Goal: Task Accomplishment & Management: Use online tool/utility

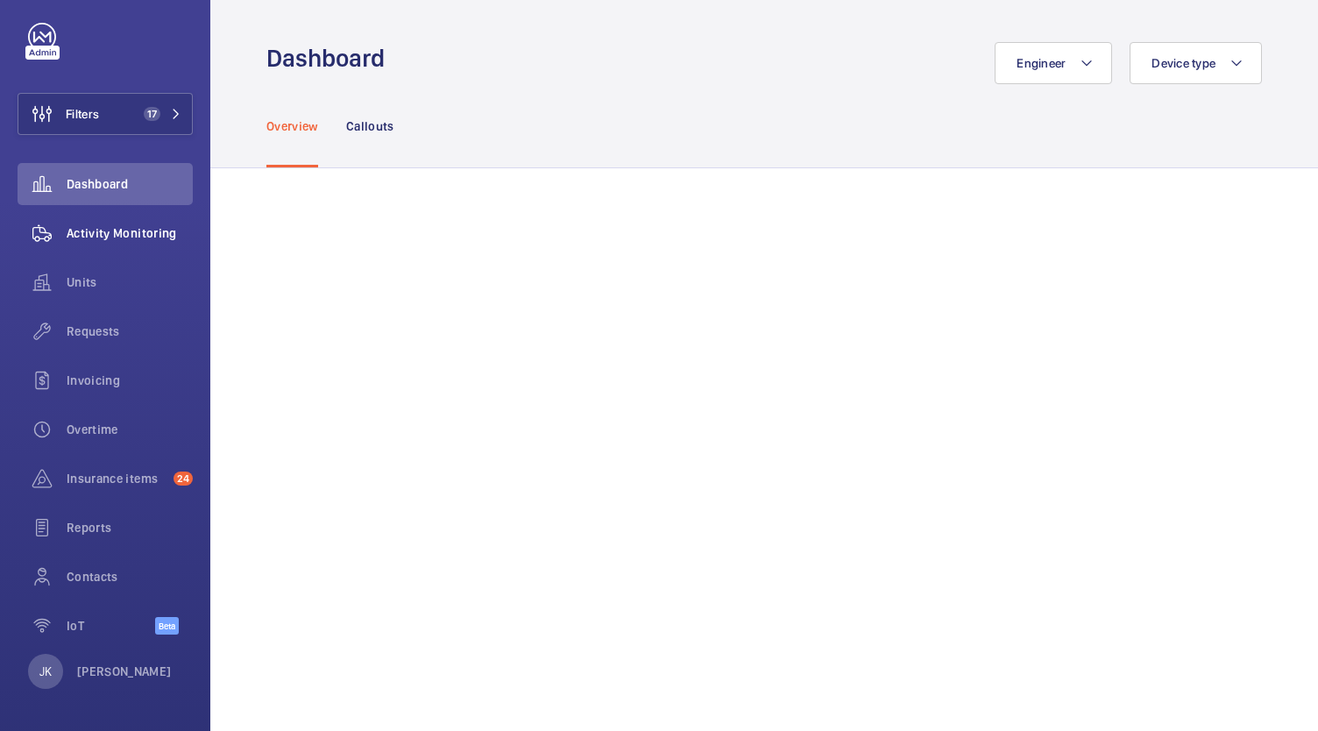
click at [131, 236] on span "Activity Monitoring" at bounding box center [130, 233] width 126 height 18
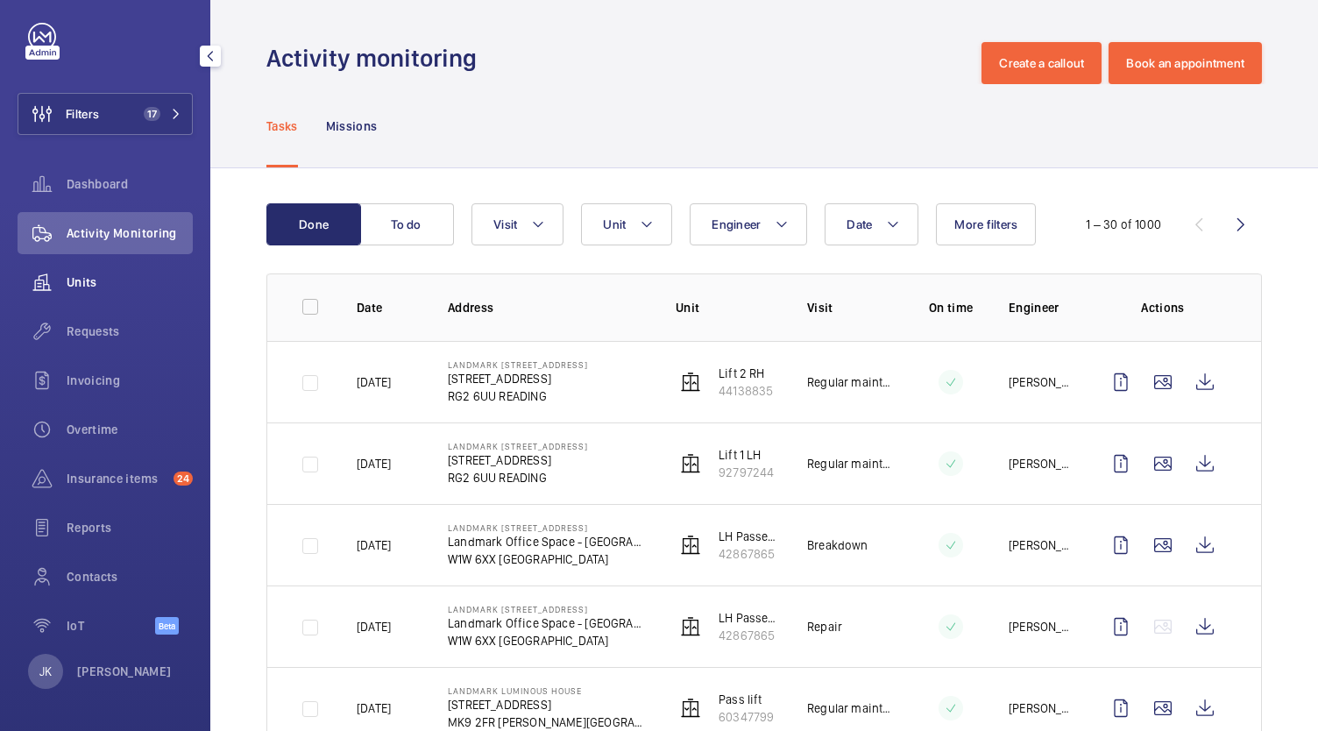
click at [118, 280] on span "Units" at bounding box center [130, 282] width 126 height 18
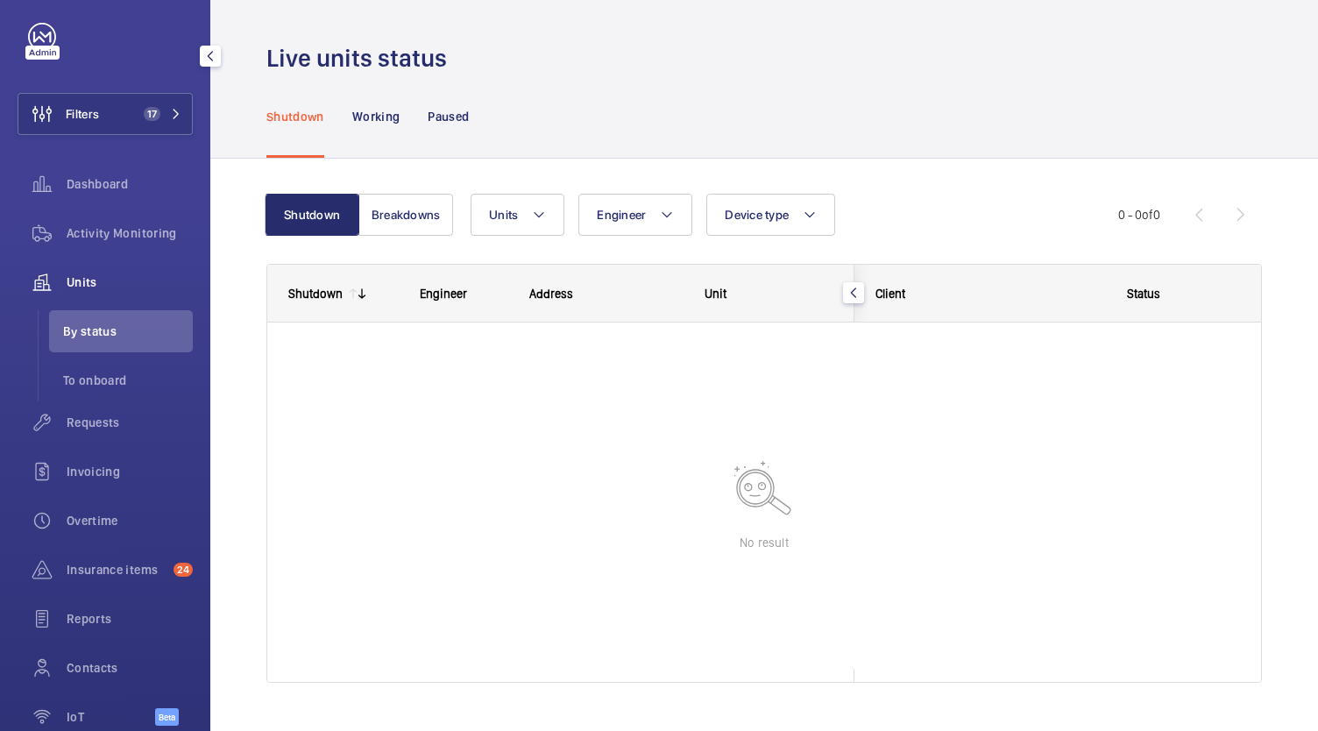
scroll to position [110, 0]
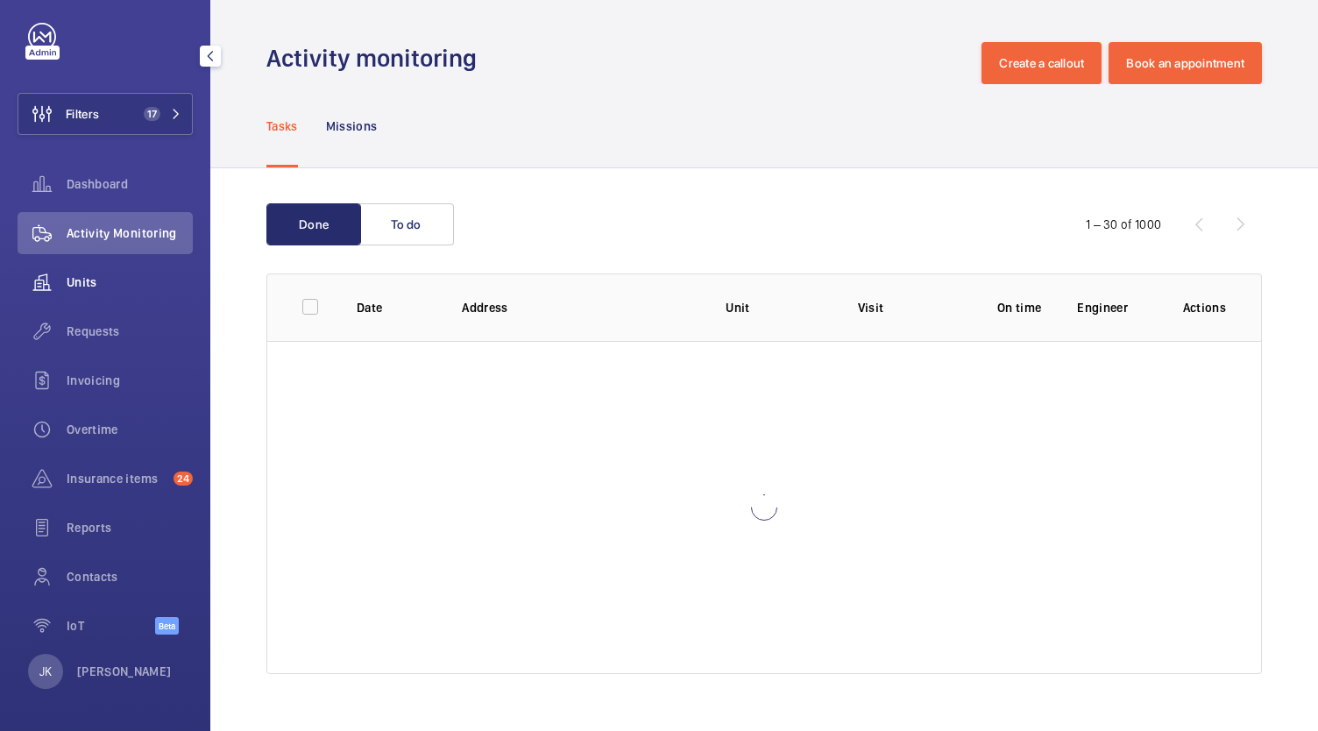
scroll to position [19, 0]
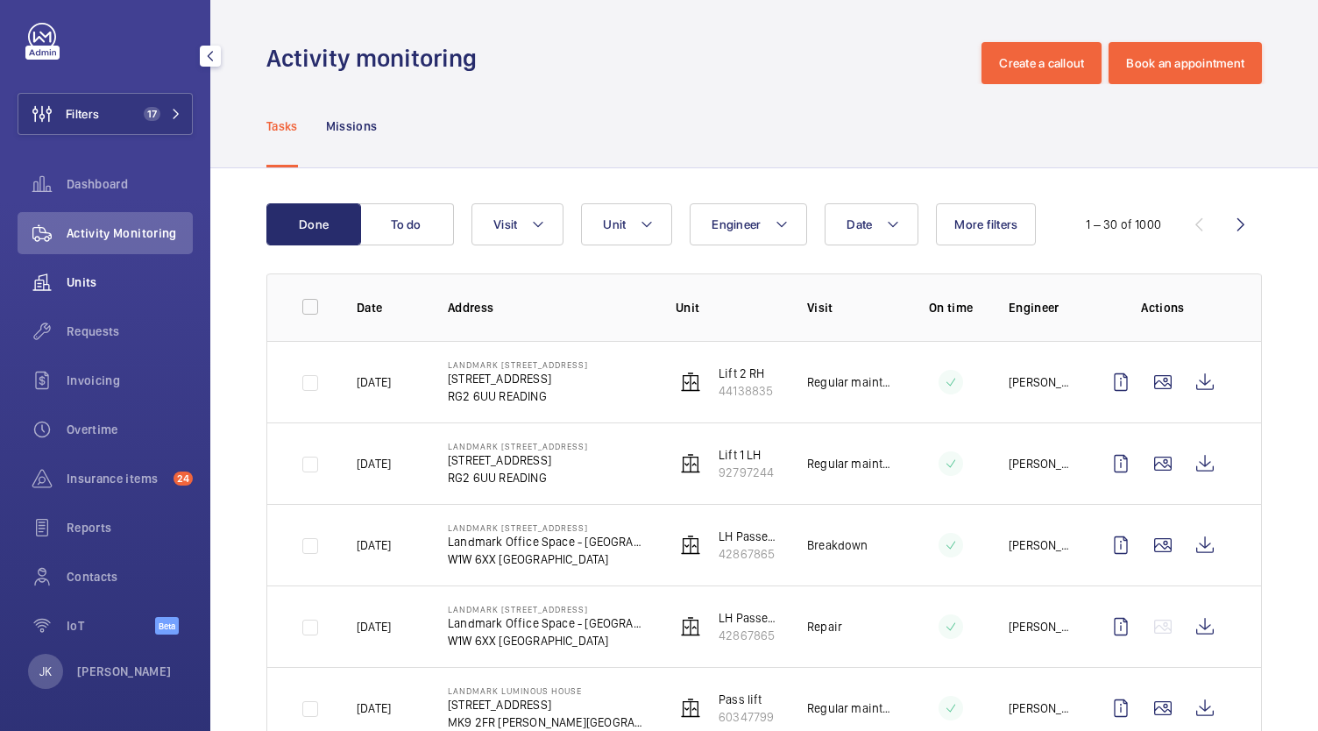
click at [83, 266] on div "Units" at bounding box center [105, 282] width 175 height 42
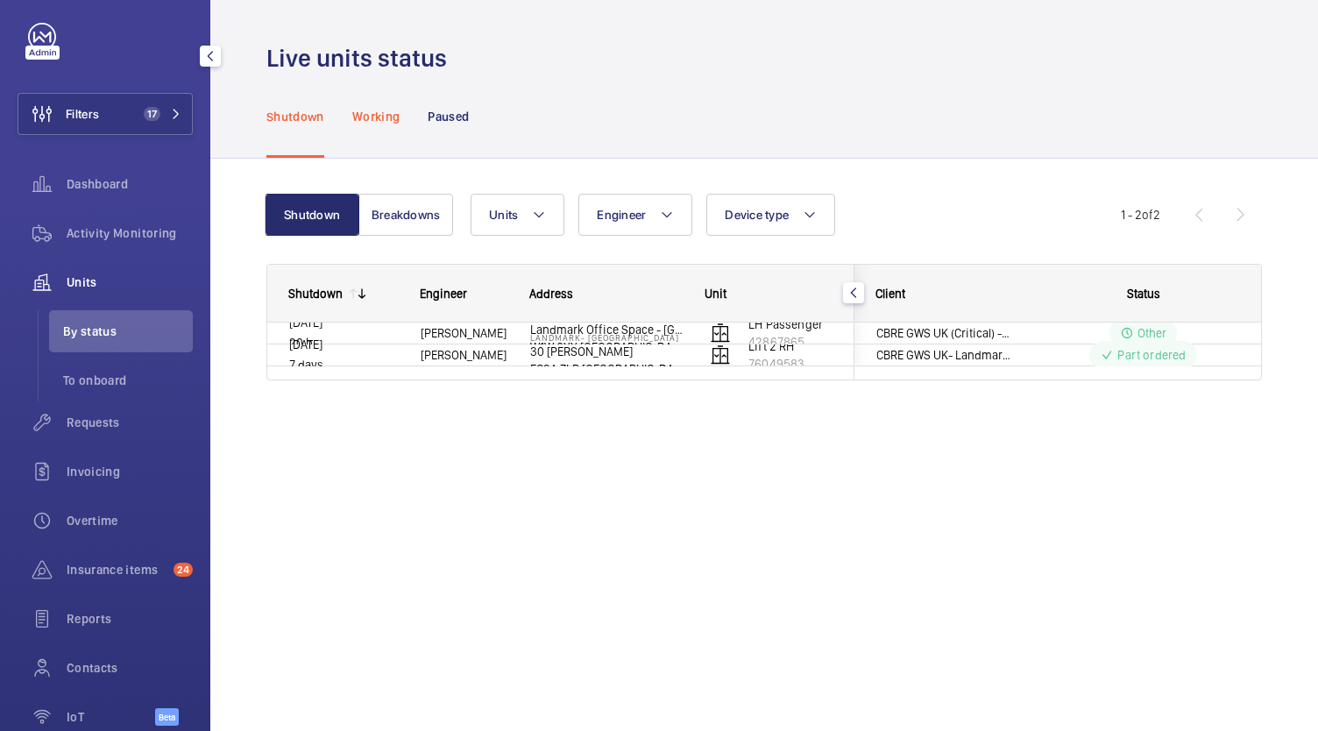
scroll to position [110, 0]
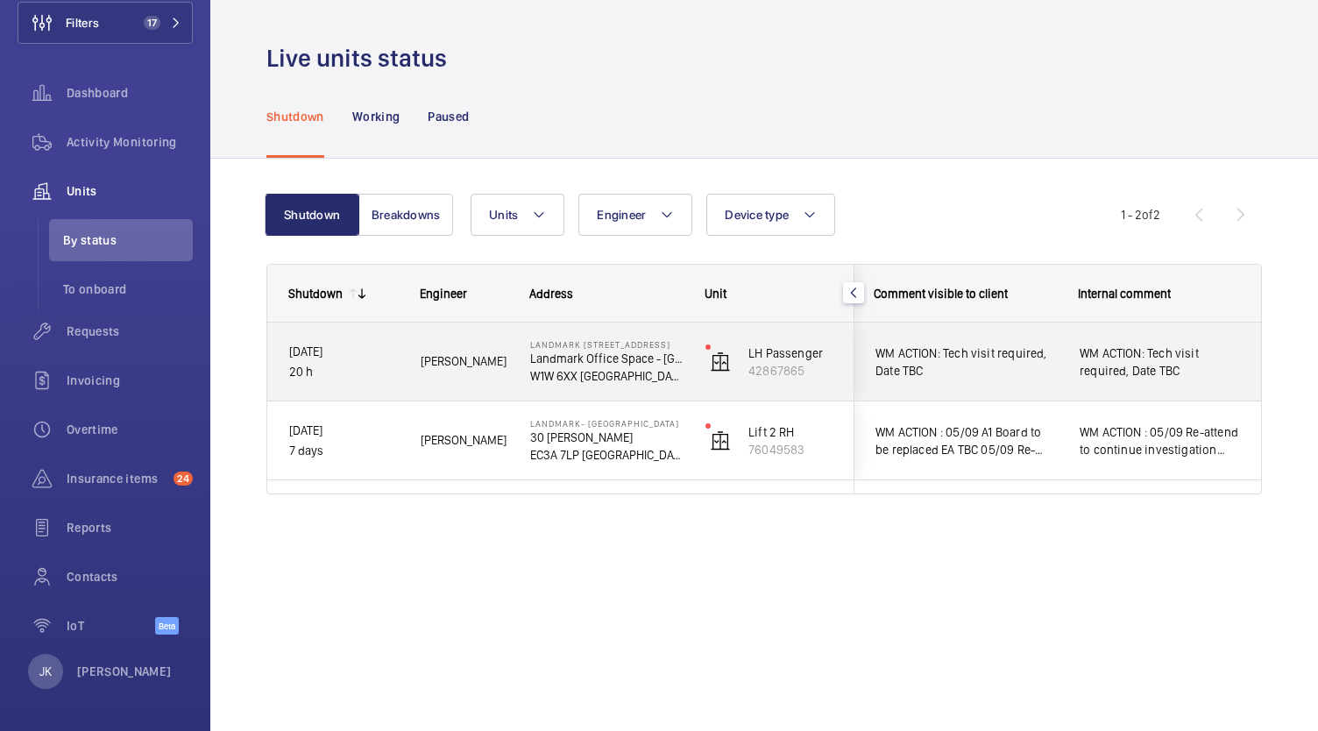
click at [1139, 450] on span "WM ACTION : 05/09 Re-attend to continue investigation with second engineer. 04/…" at bounding box center [1160, 440] width 160 height 35
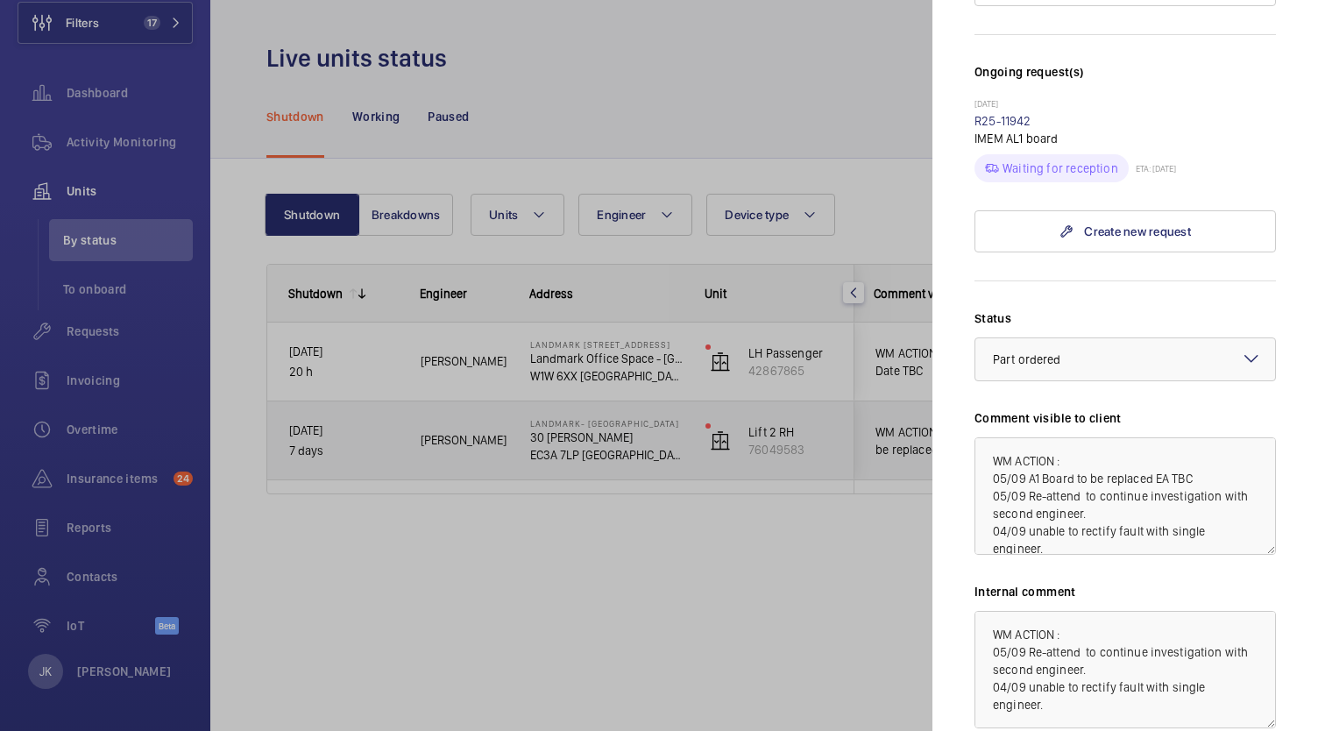
scroll to position [661, 0]
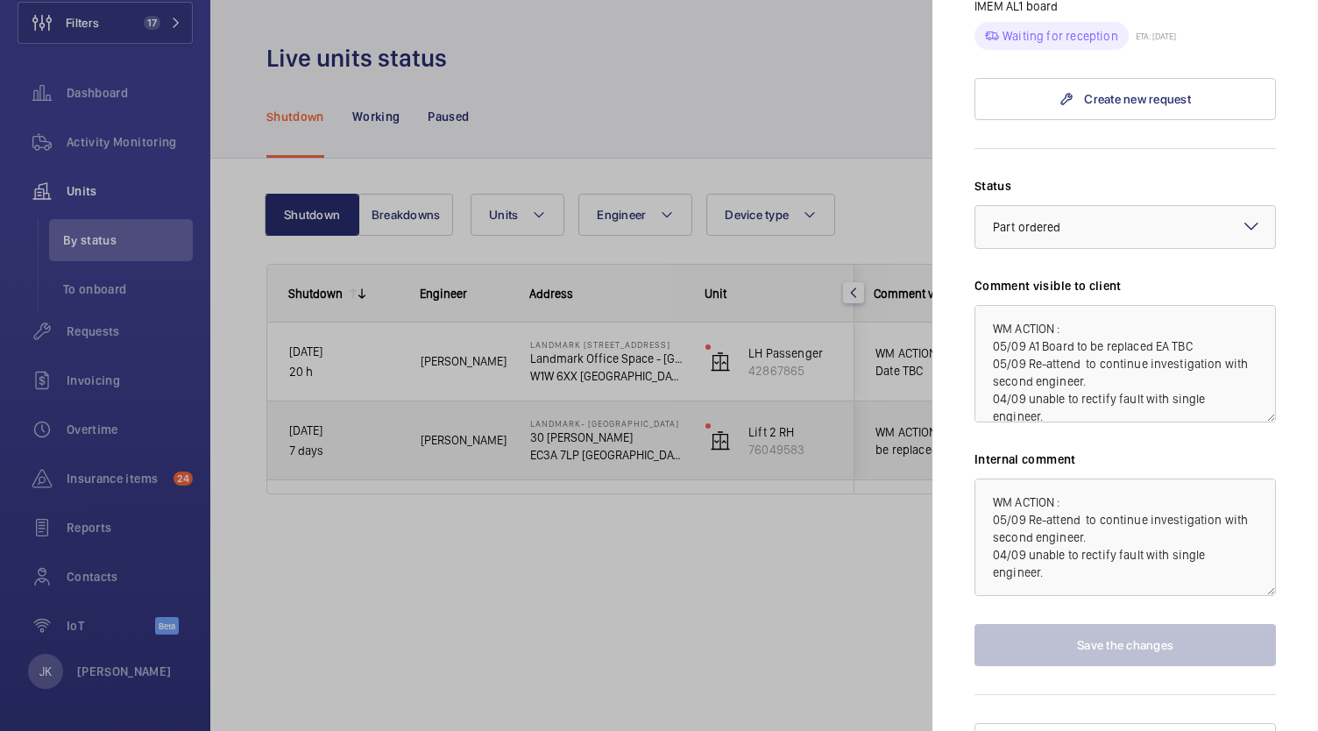
click at [417, 612] on div at bounding box center [659, 365] width 1318 height 731
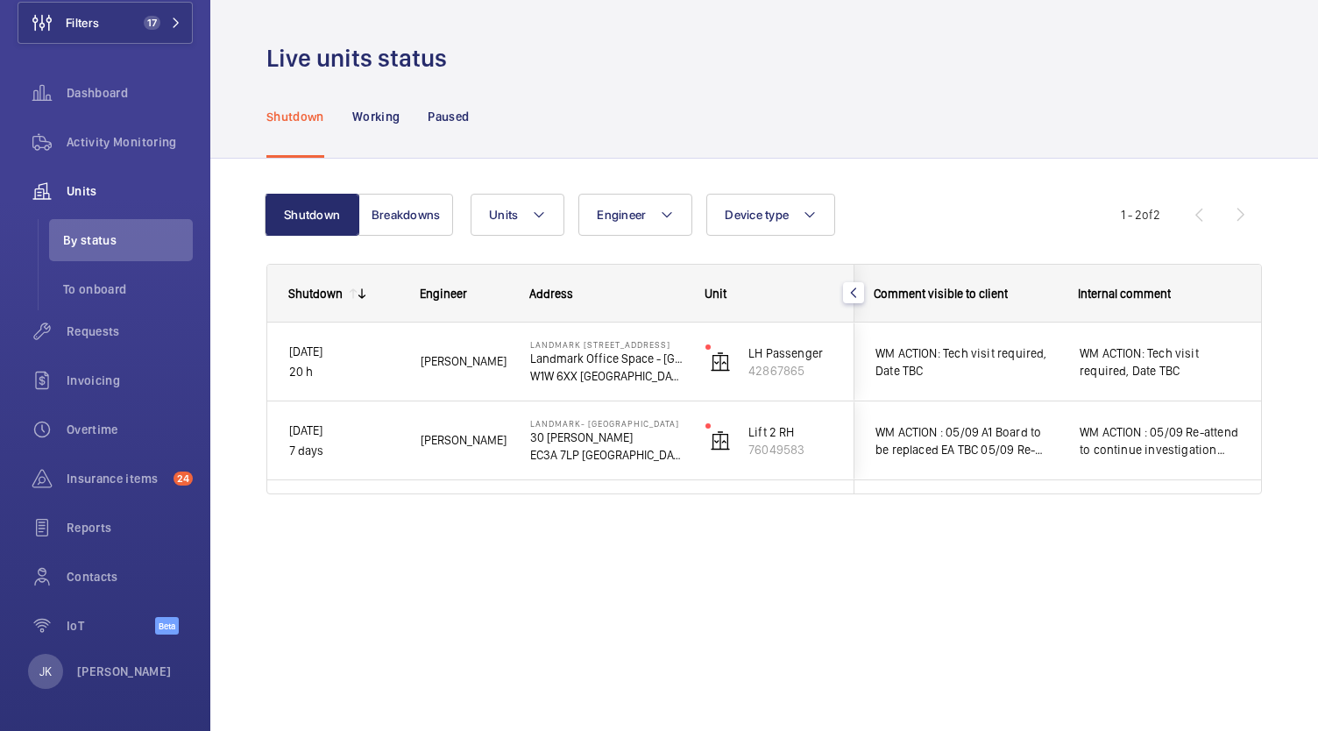
scroll to position [0, 0]
click at [102, 41] on button "Filters 17" at bounding box center [105, 23] width 175 height 42
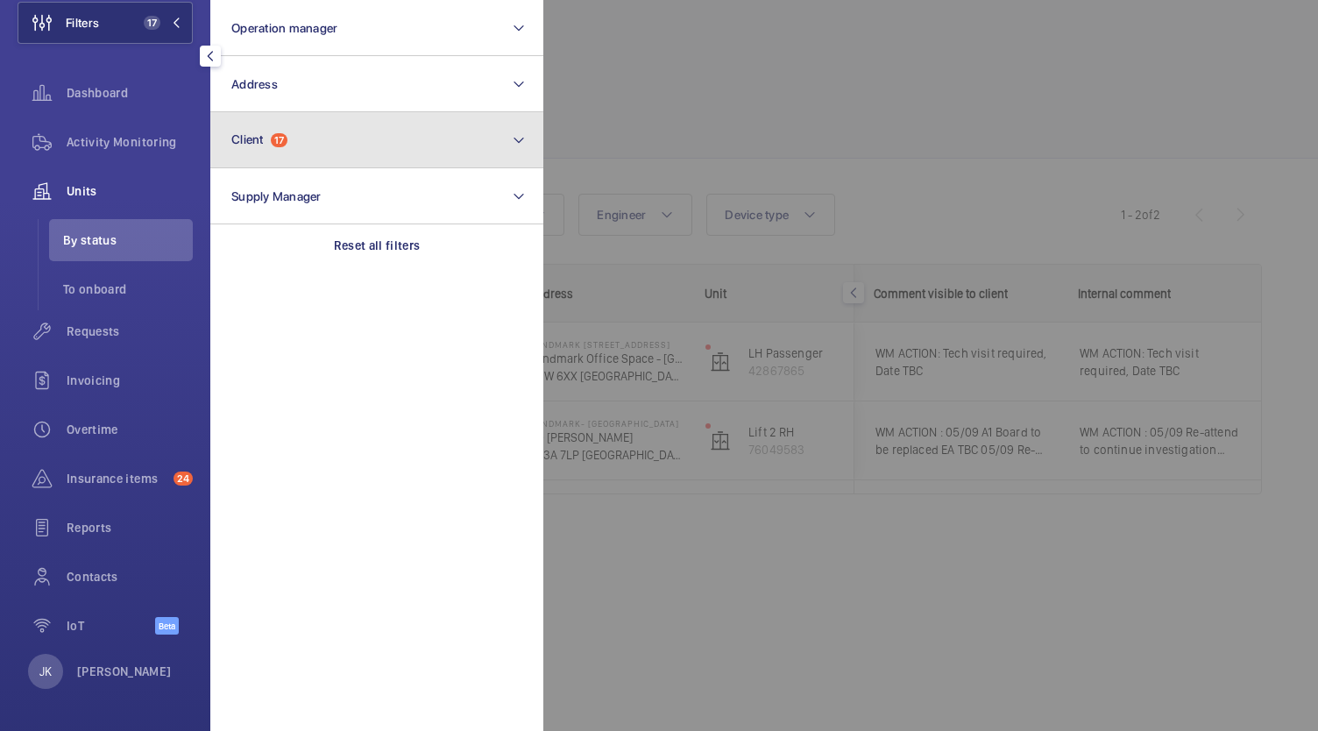
click at [294, 150] on button "Client 17" at bounding box center [376, 140] width 333 height 56
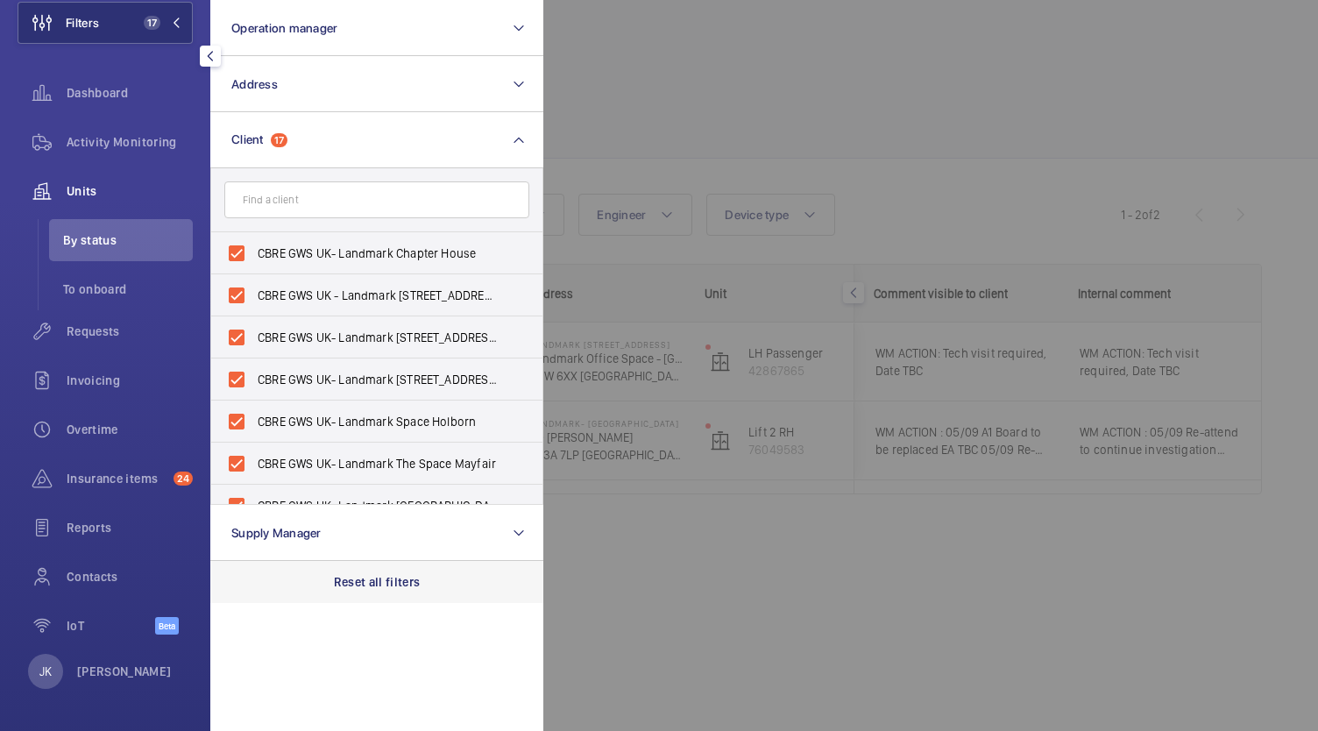
click at [351, 589] on p "Reset all filters" at bounding box center [377, 582] width 87 height 18
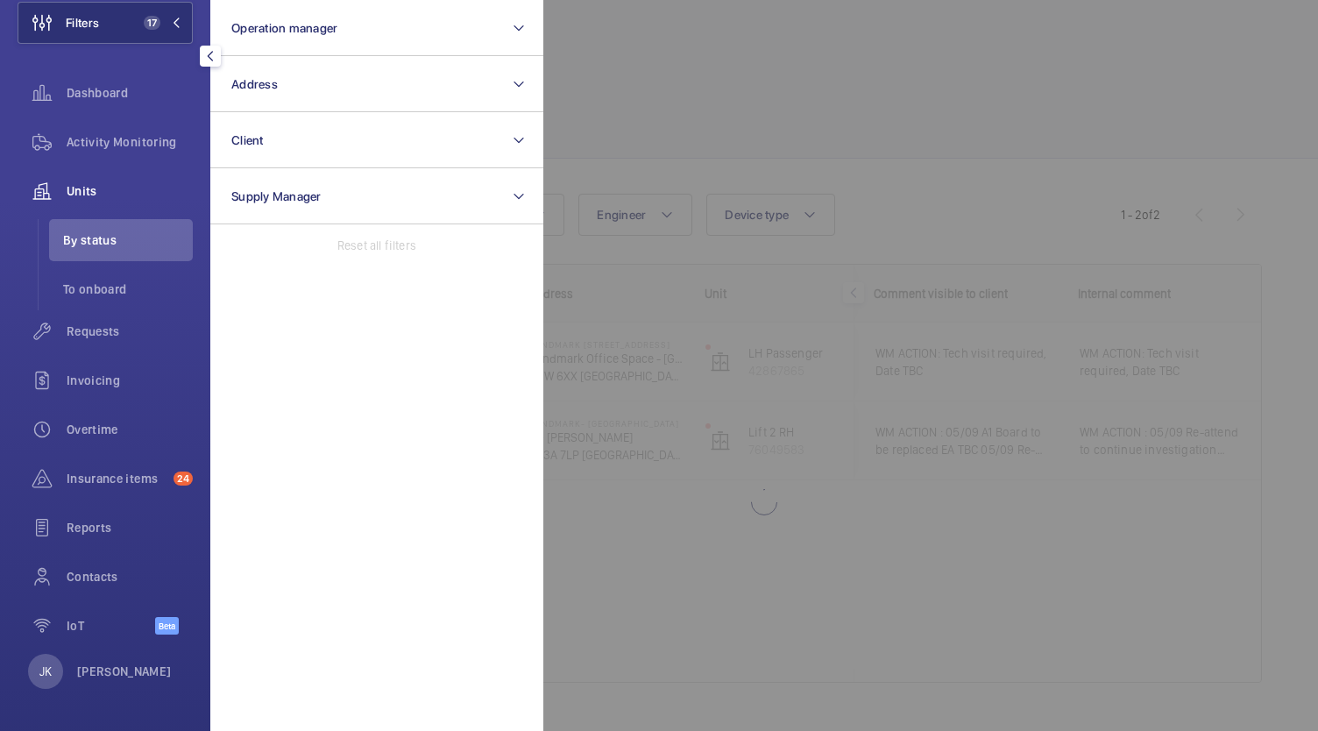
scroll to position [0, 400]
click at [86, 87] on span "Dashboard" at bounding box center [130, 93] width 126 height 18
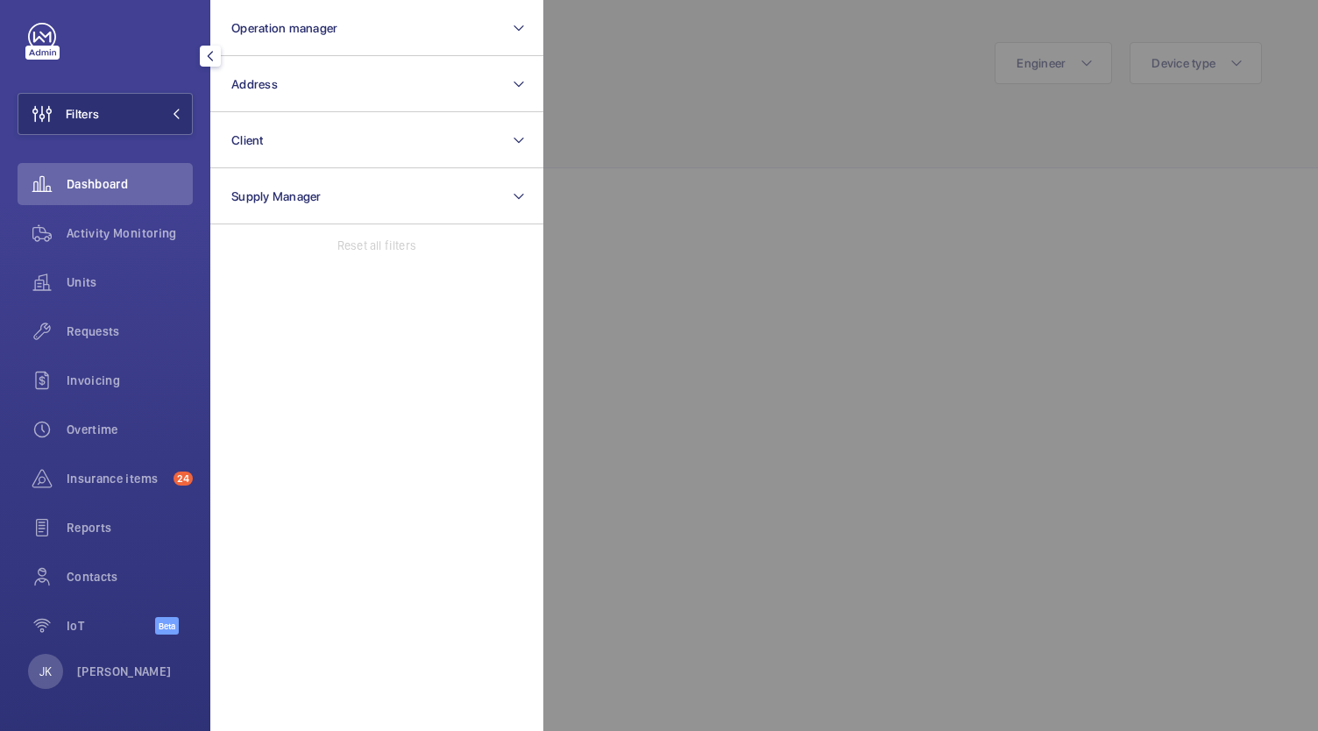
scroll to position [19, 0]
click at [864, 351] on div at bounding box center [1202, 365] width 1318 height 731
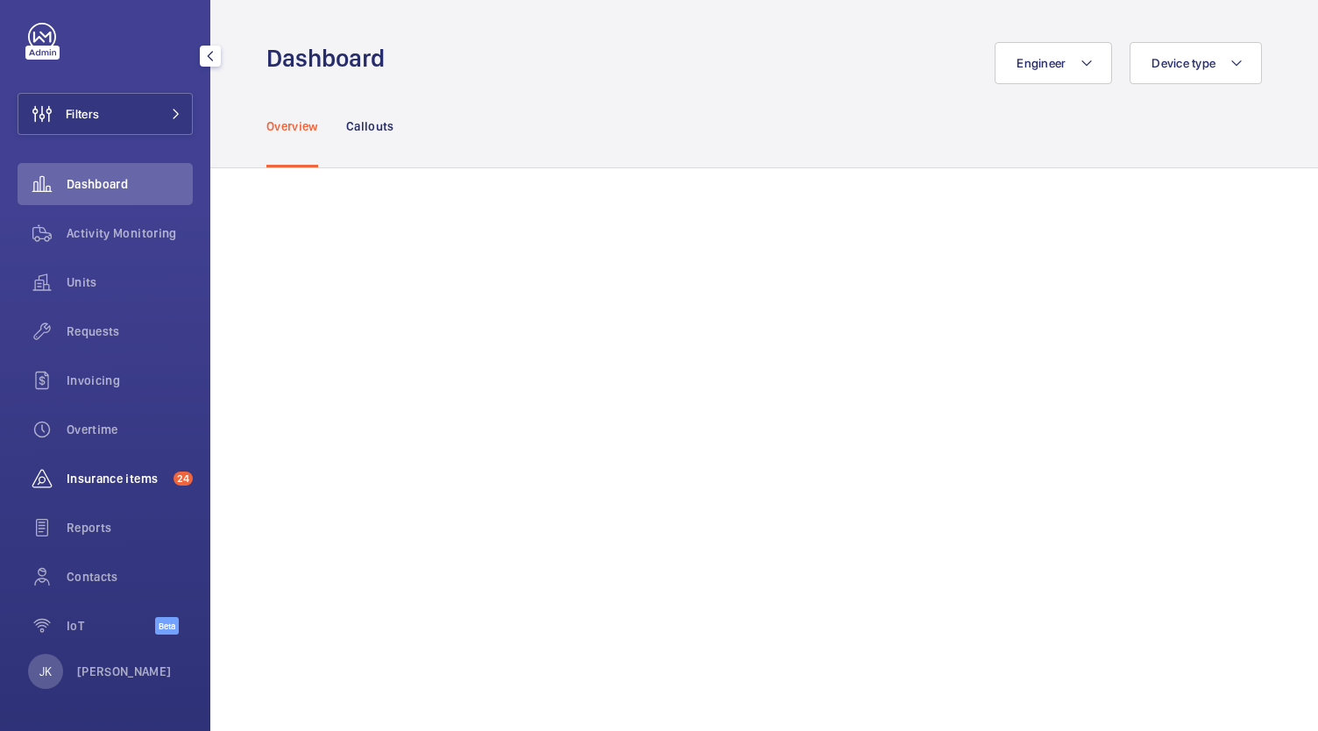
click at [116, 473] on span "Insurance items" at bounding box center [117, 479] width 100 height 18
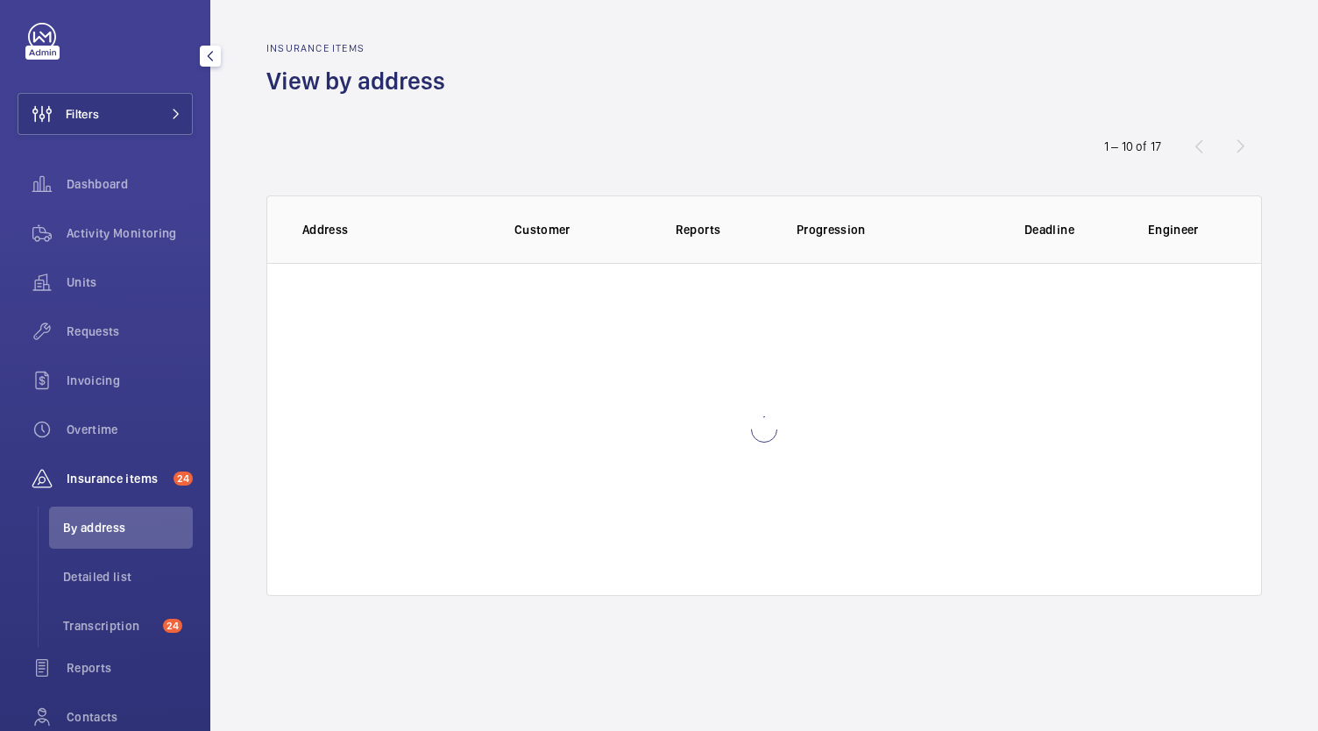
scroll to position [110, 0]
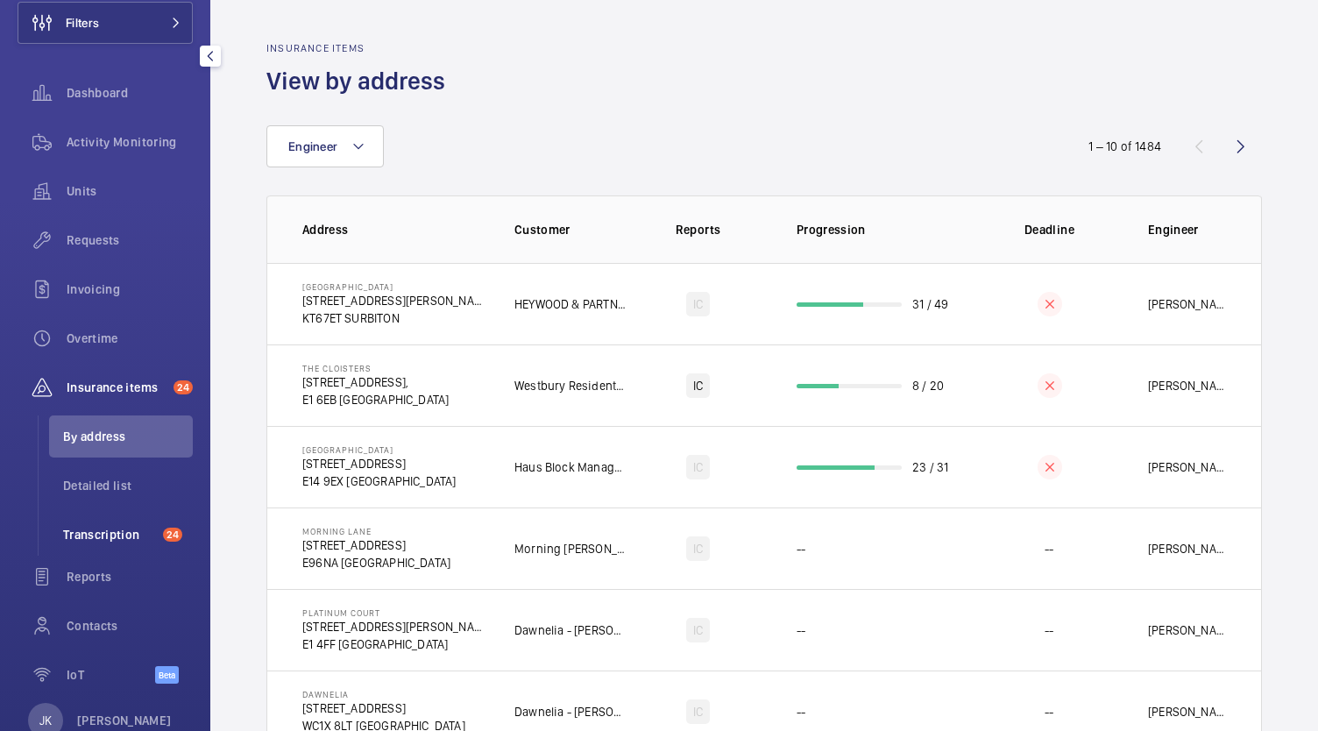
click at [103, 545] on li "Transcription 24" at bounding box center [121, 535] width 144 height 42
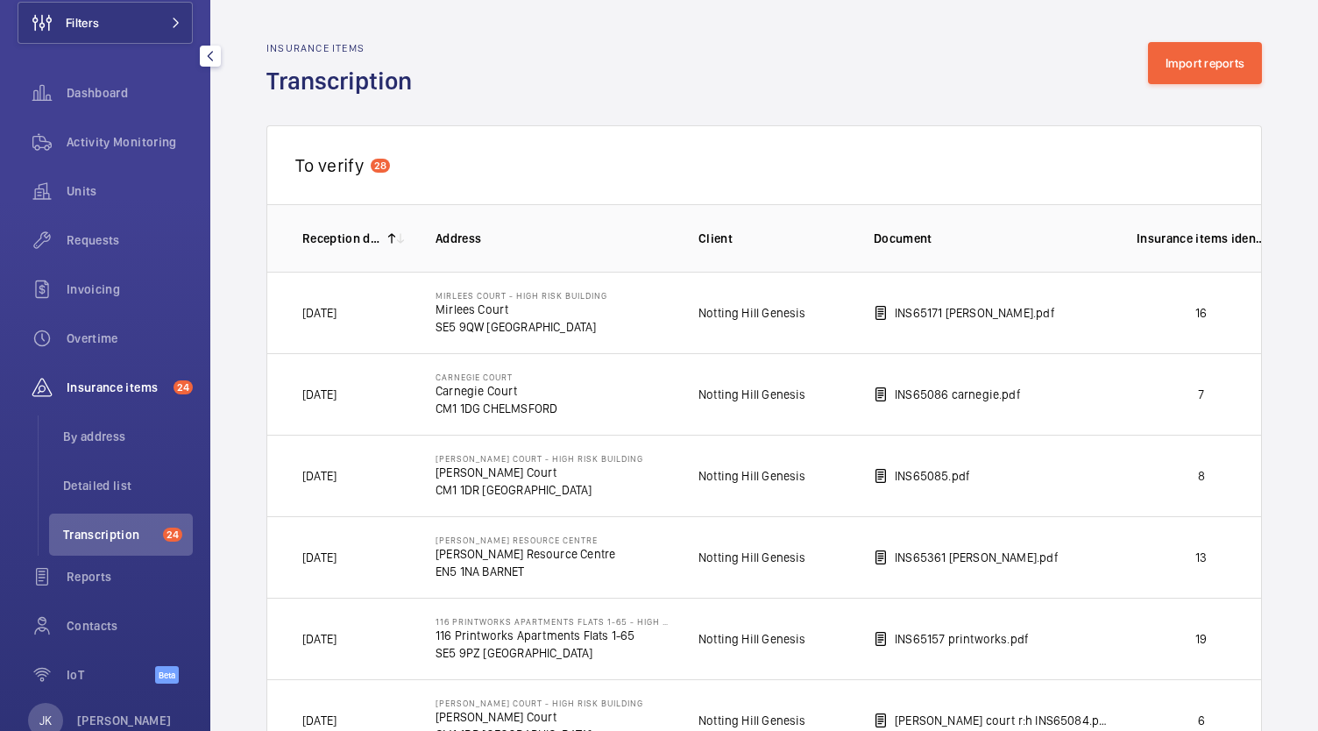
click at [85, 396] on div "Insurance items 24" at bounding box center [105, 387] width 175 height 42
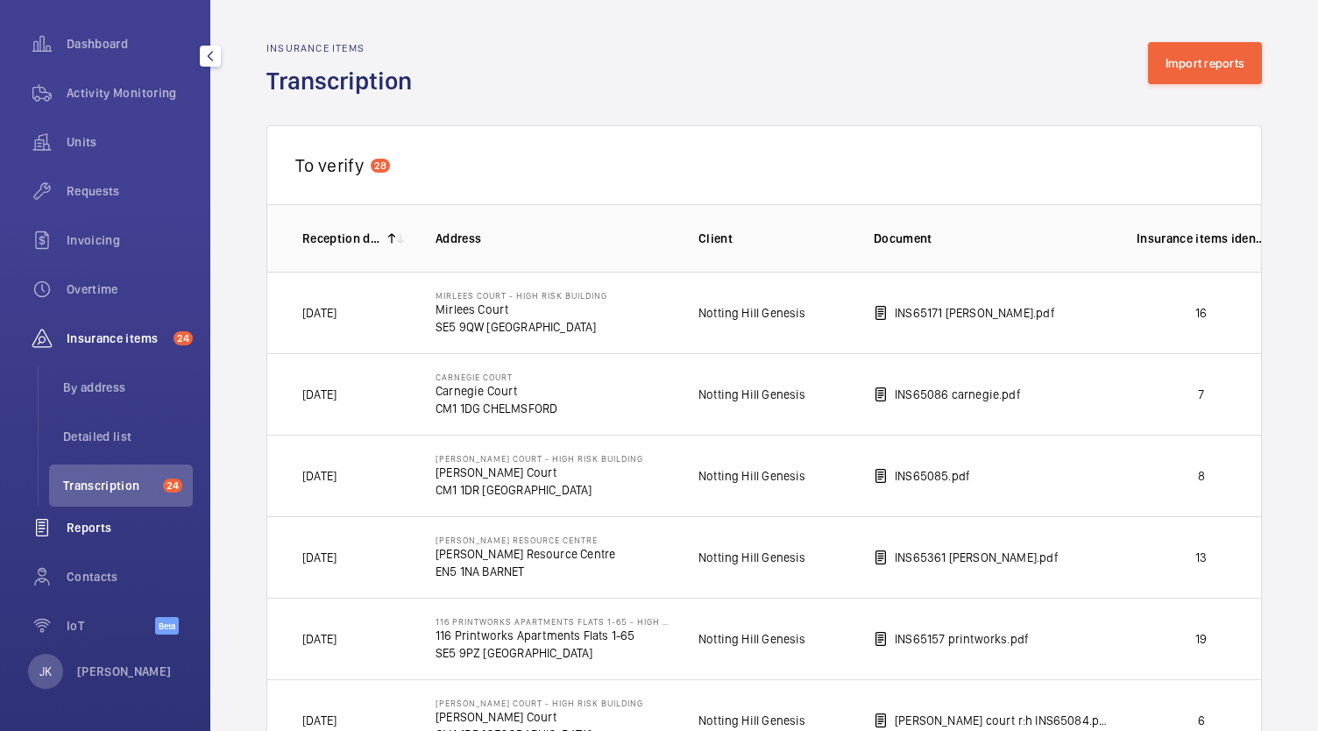
click at [82, 538] on div "Reports" at bounding box center [105, 528] width 175 height 42
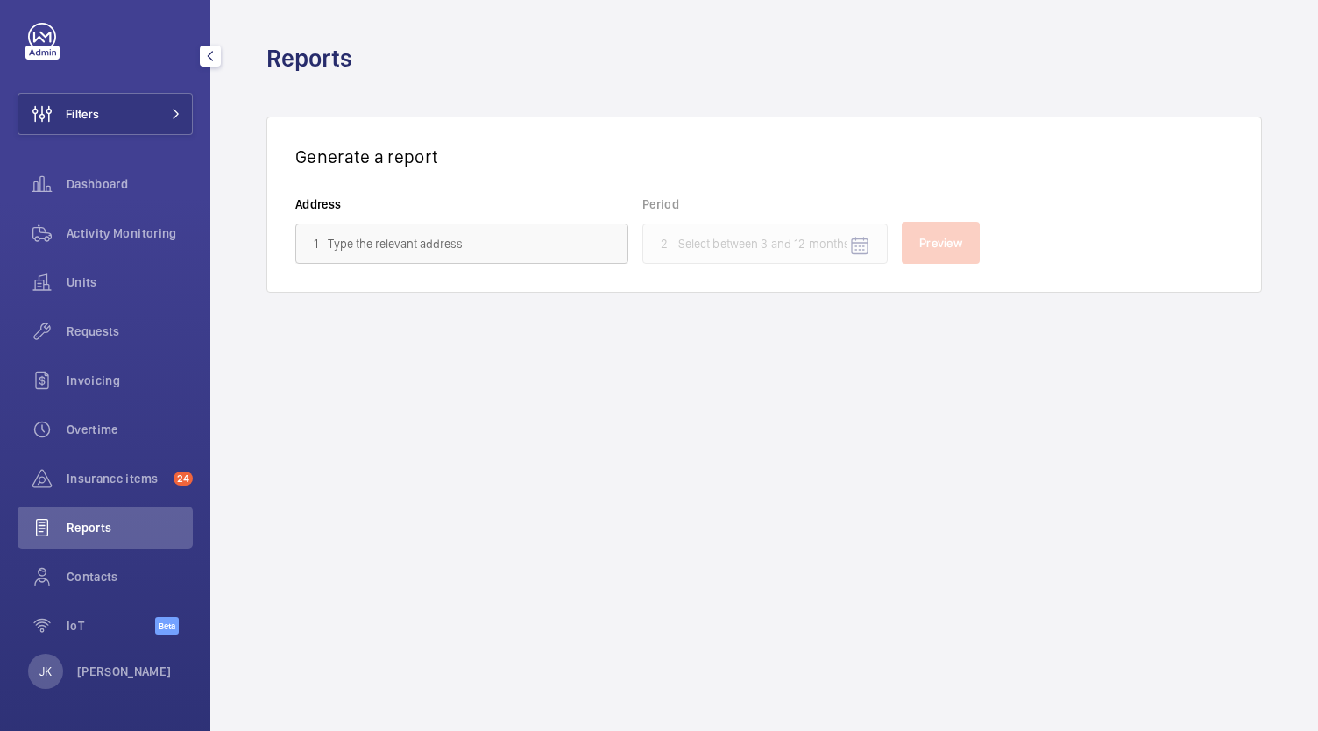
scroll to position [19, 0]
click at [363, 244] on input "text" at bounding box center [461, 243] width 333 height 40
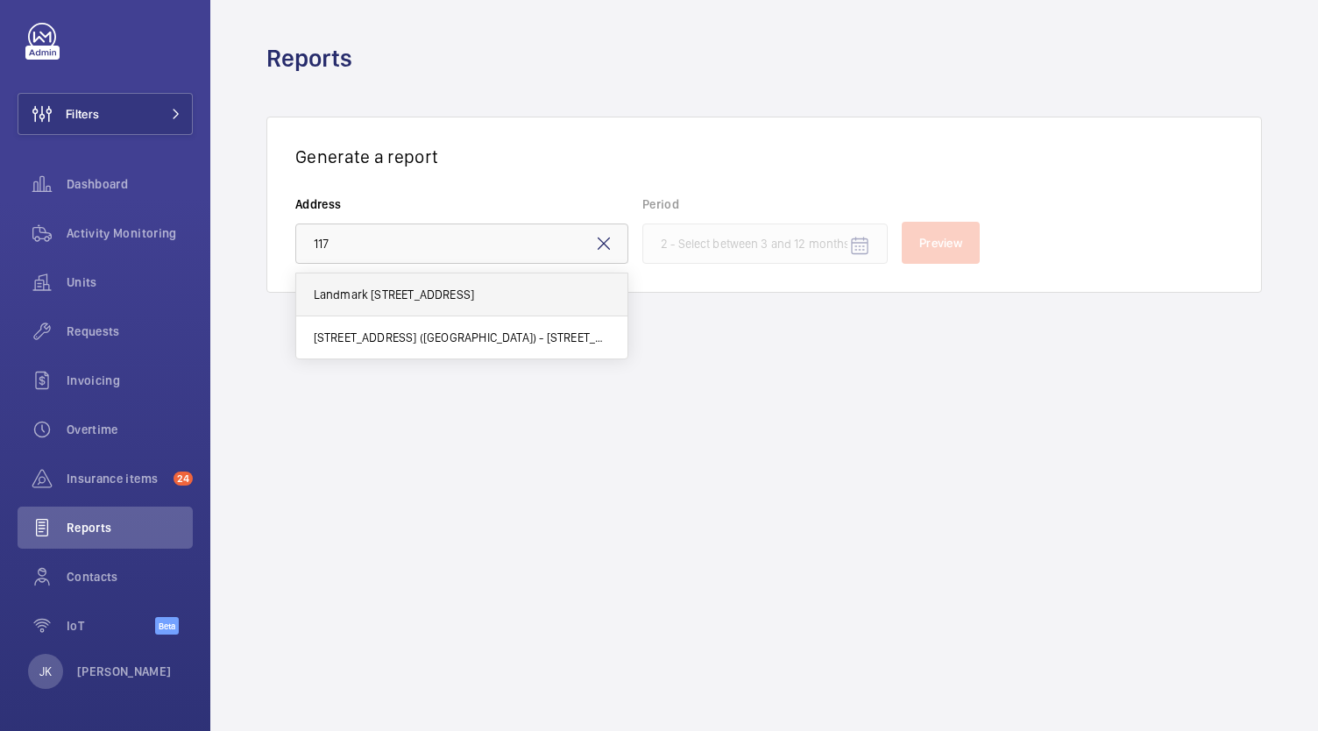
click at [475, 302] on span "Landmark [STREET_ADDRESS]" at bounding box center [394, 295] width 161 height 18
type input "Landmark [STREET_ADDRESS]"
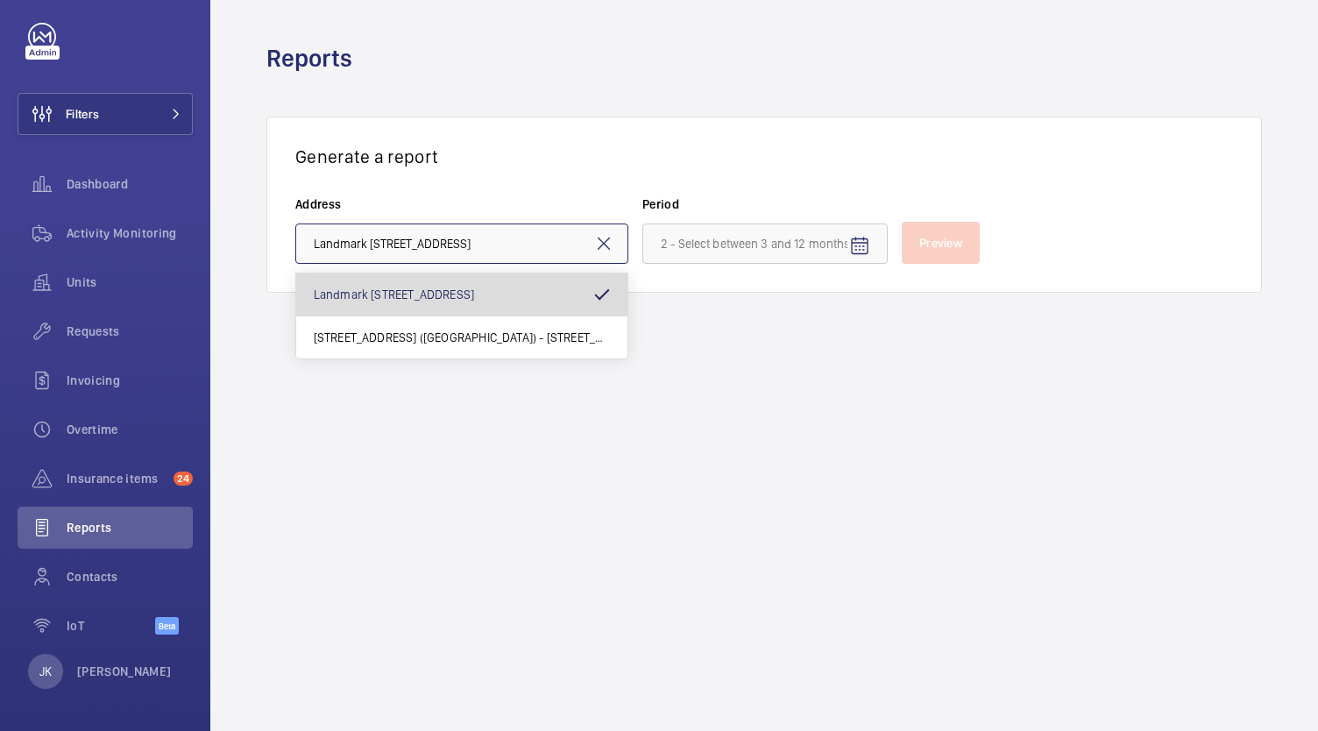
scroll to position [0, 20]
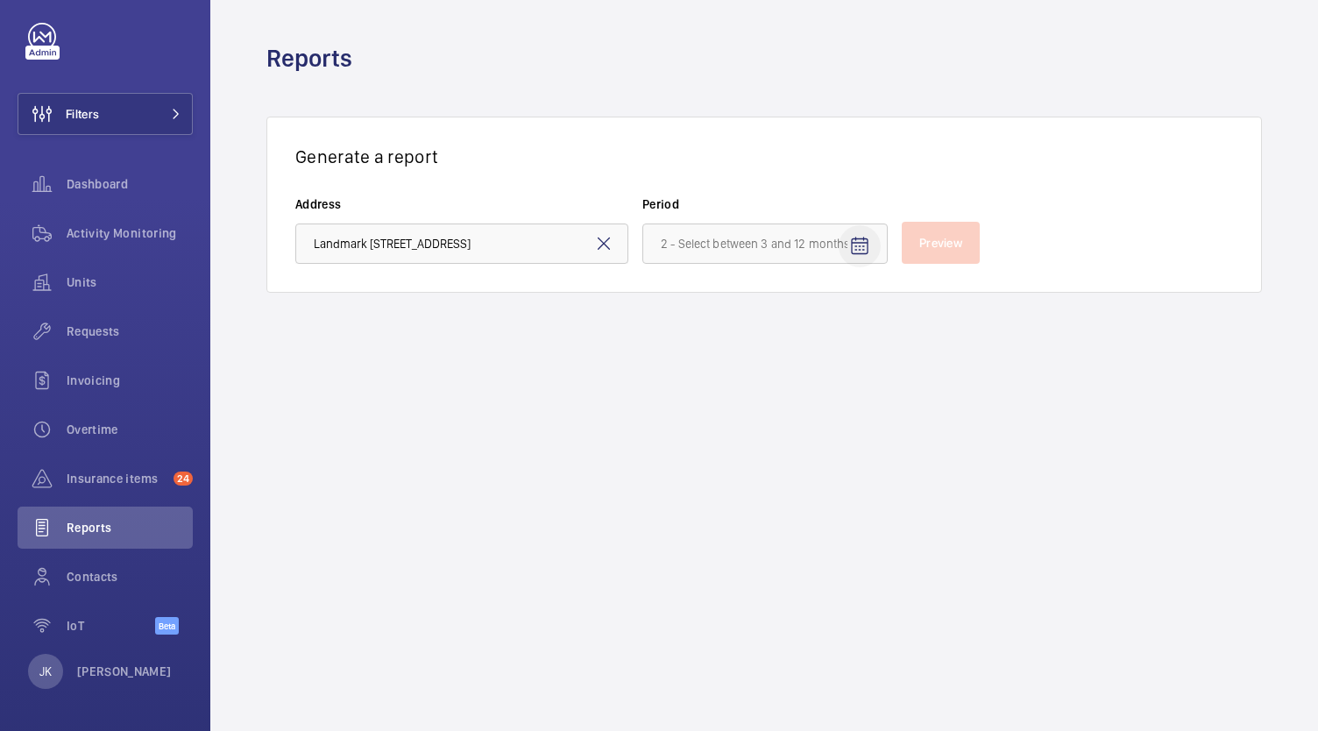
click at [863, 255] on mat-icon "Open calendar" at bounding box center [859, 246] width 21 height 21
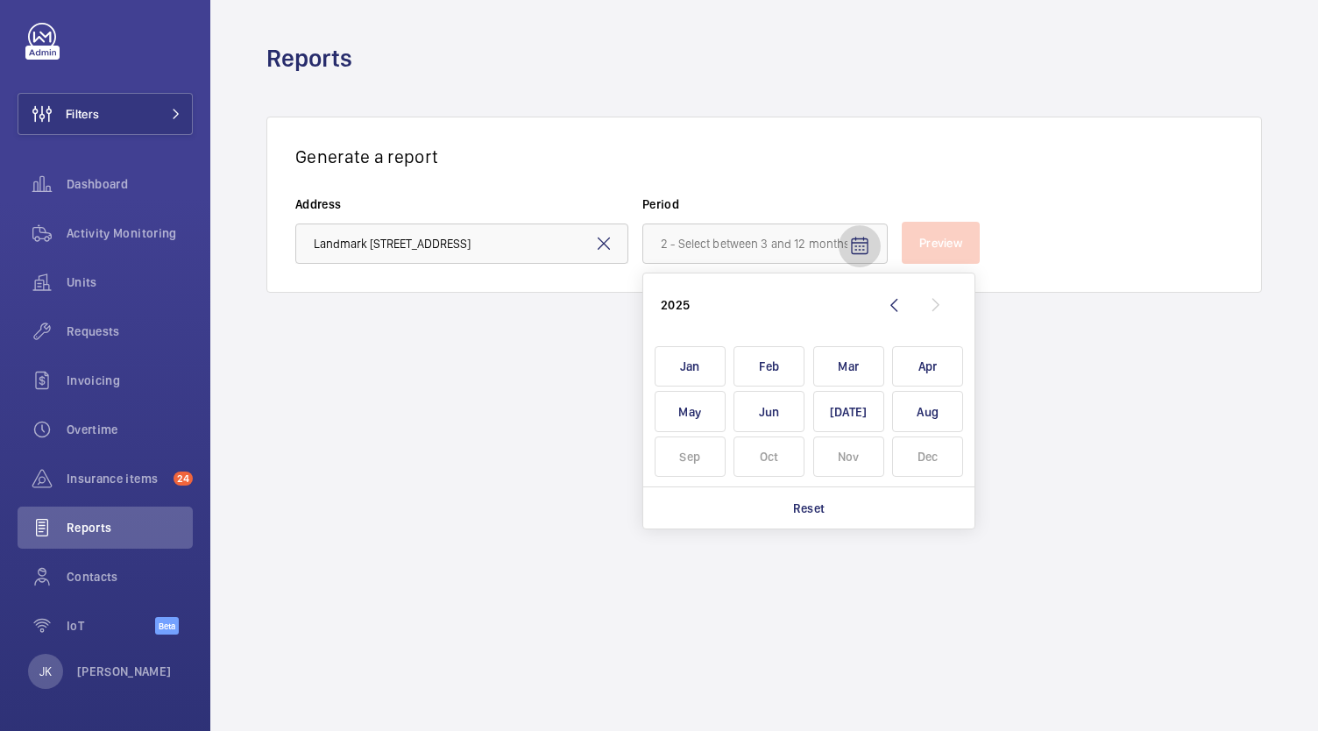
scroll to position [0, 0]
click at [707, 363] on span "Jan" at bounding box center [690, 366] width 71 height 41
click at [958, 455] on span "Dec" at bounding box center [927, 456] width 71 height 41
click at [939, 414] on span "Aug" at bounding box center [927, 411] width 71 height 41
type input "[DATE] - [DATE]"
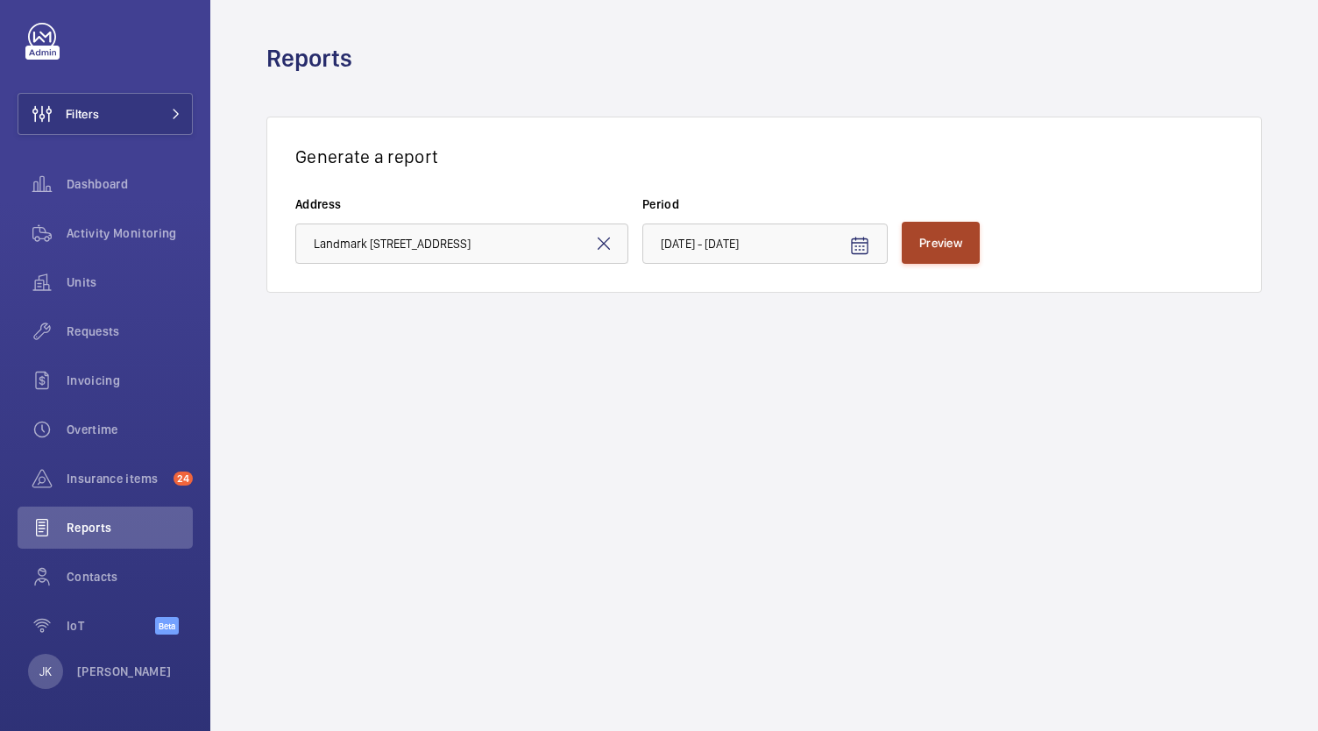
click at [944, 261] on button "Preview" at bounding box center [941, 243] width 78 height 42
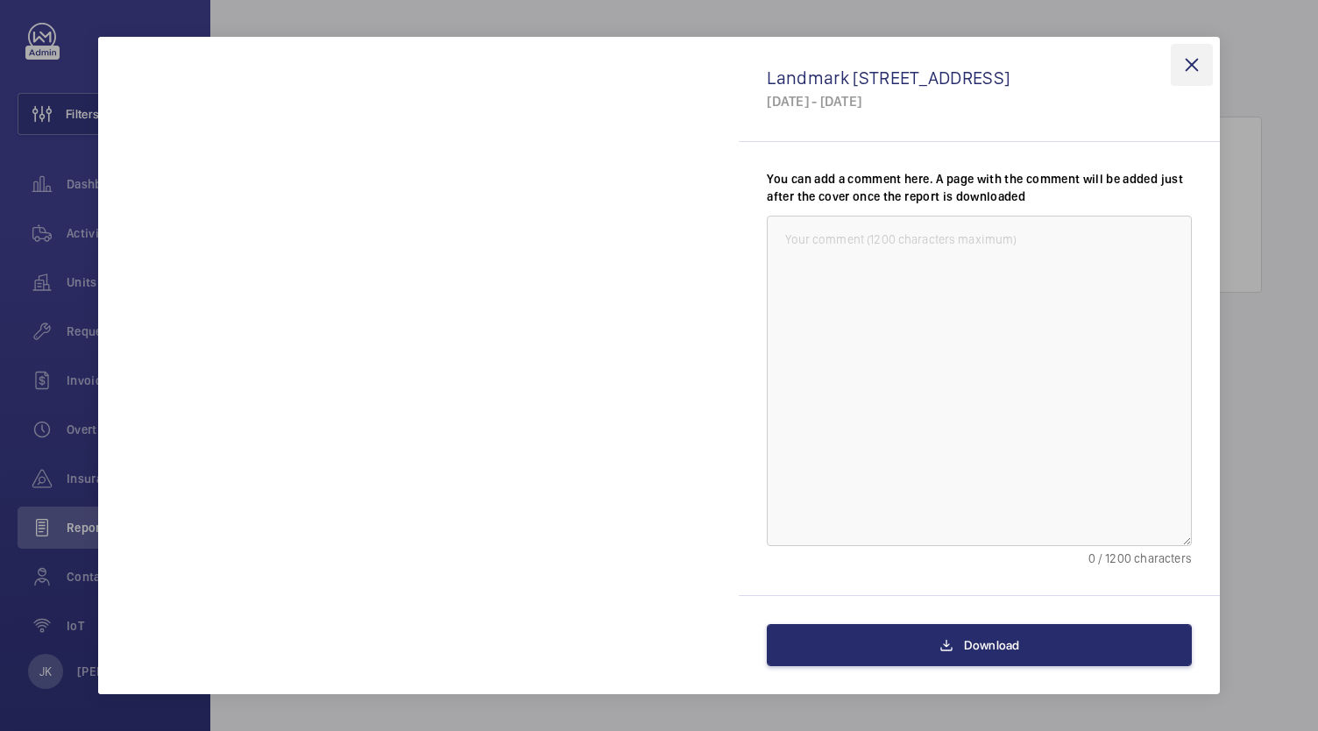
click at [1195, 67] on wm-front-icon-button at bounding box center [1192, 65] width 42 height 42
